Goal: Information Seeking & Learning: Learn about a topic

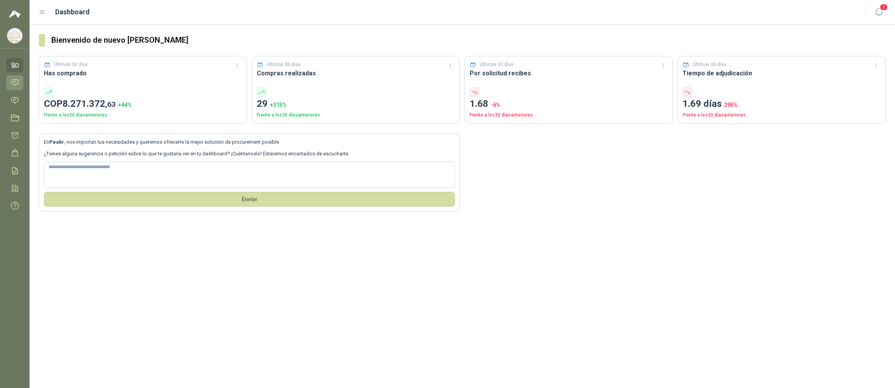
click at [10, 82] on link "Chat" at bounding box center [14, 82] width 17 height 14
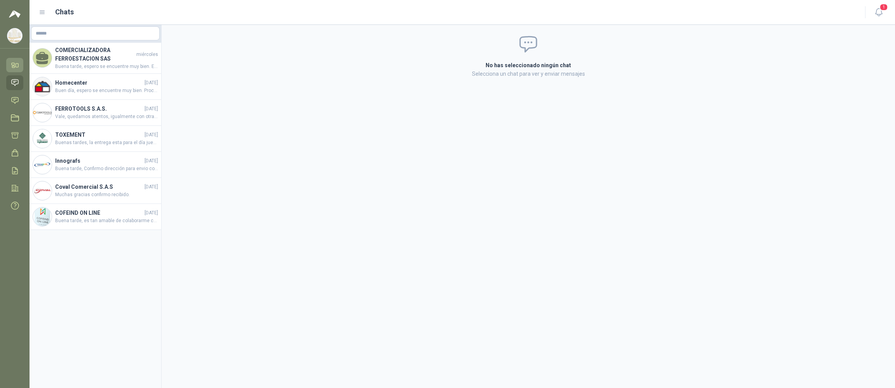
click at [17, 67] on icon at bounding box center [17, 65] width 3 height 3
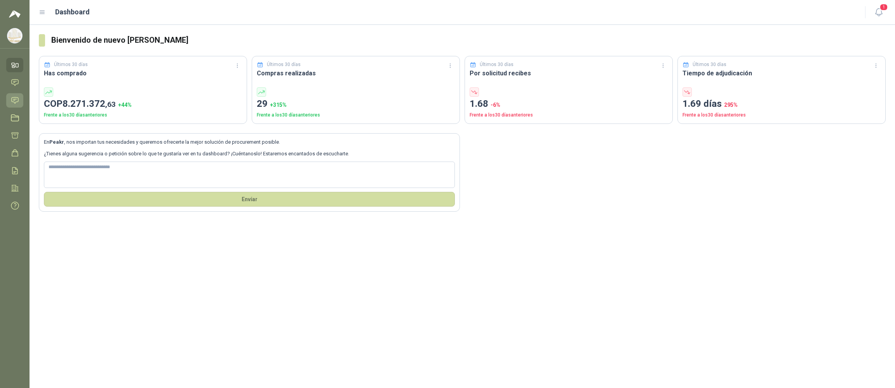
click at [16, 103] on icon at bounding box center [15, 100] width 8 height 8
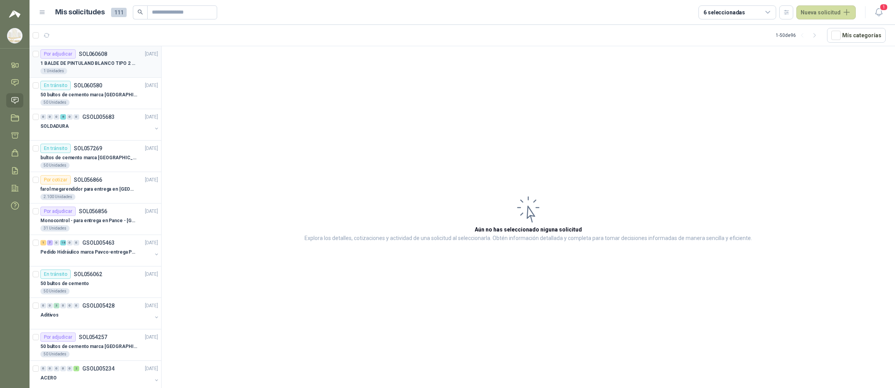
click at [106, 66] on p "1 BALDE DE PINTULAND BLANCO TIPO 2 DE 2.5 GLS" at bounding box center [88, 63] width 97 height 7
